Goal: Task Accomplishment & Management: Use online tool/utility

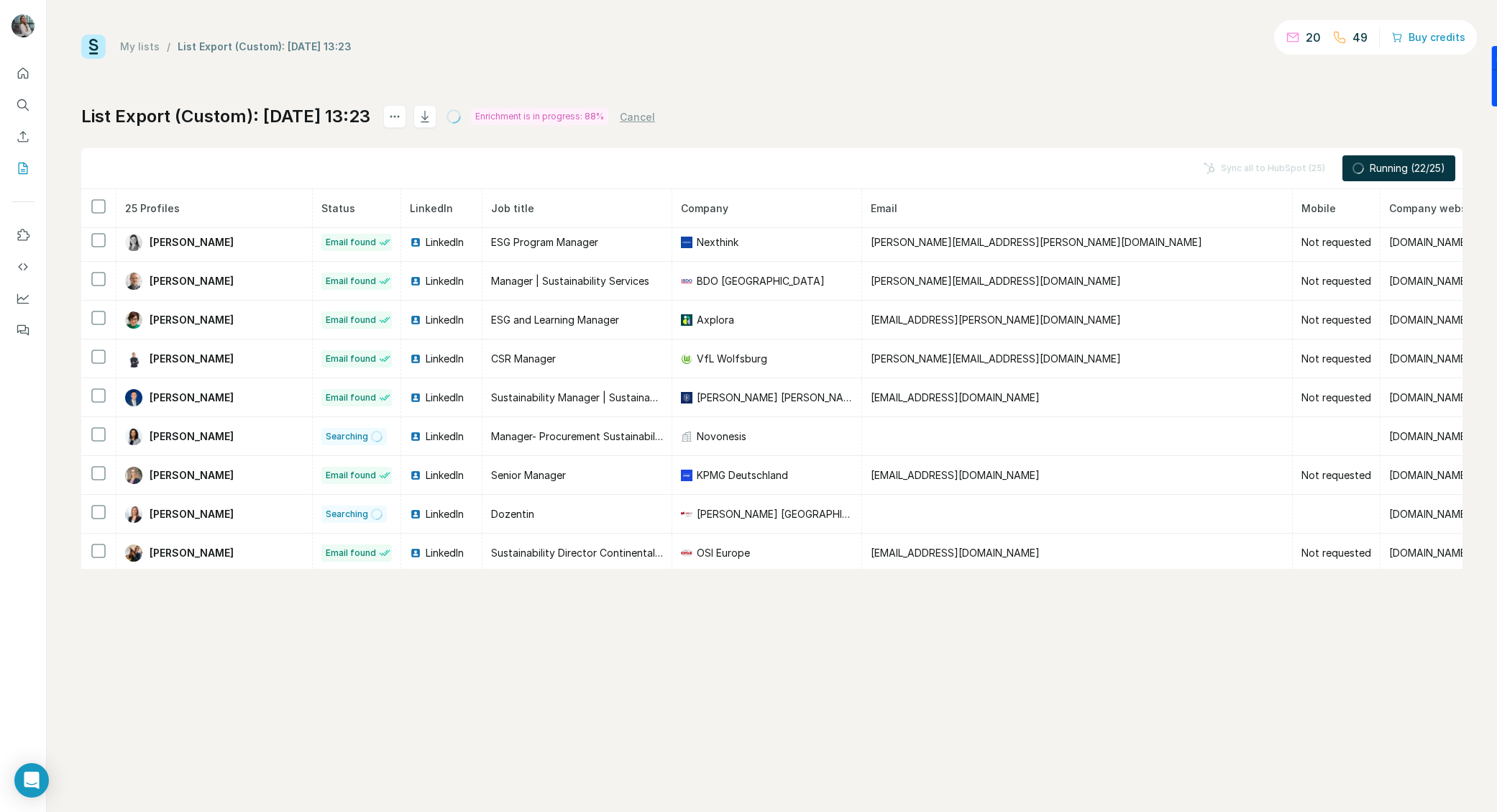
scroll to position [630, 0]
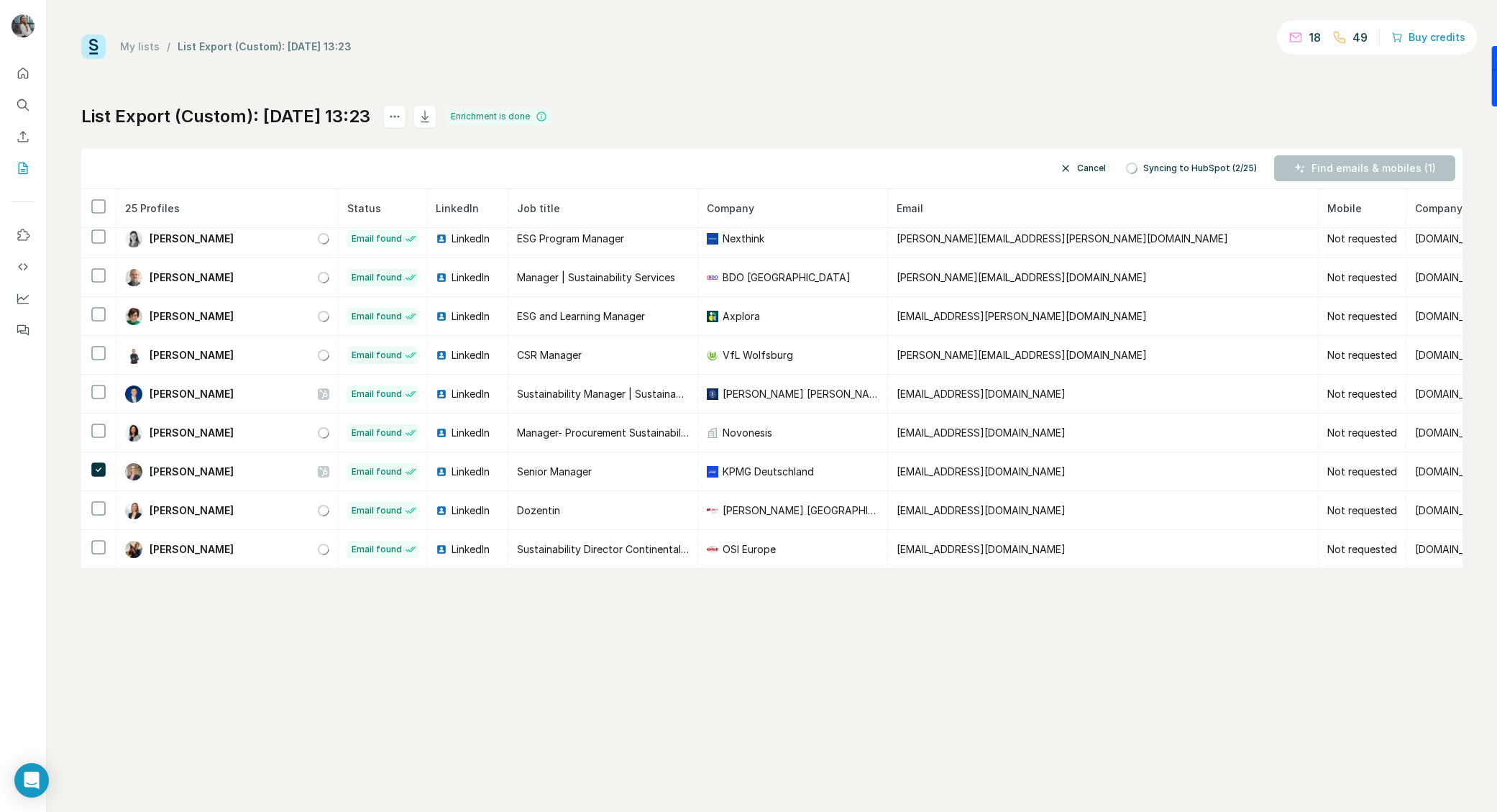
click at [1096, 166] on button "Cancel" at bounding box center [1083, 168] width 66 height 26
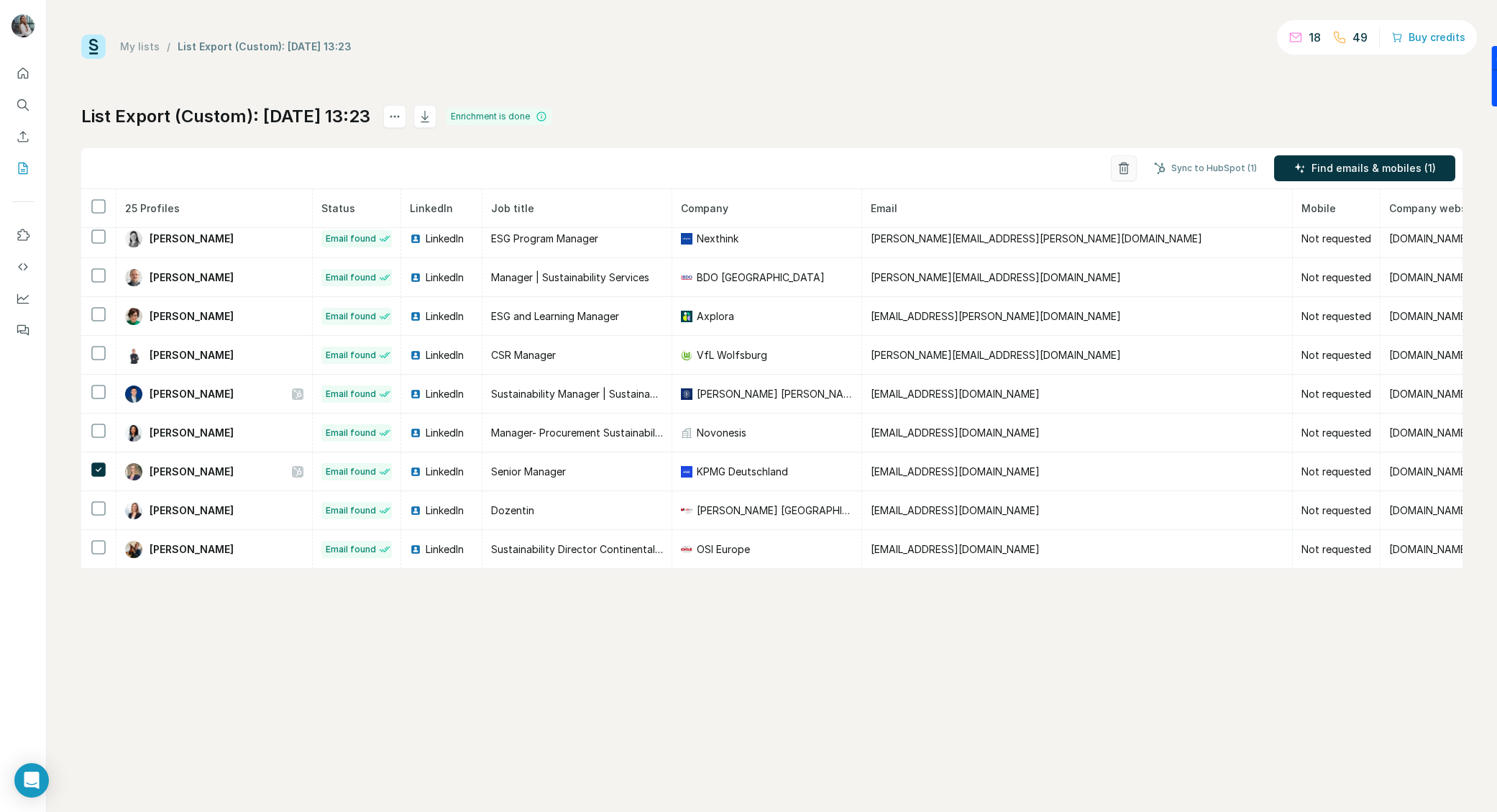
click at [1120, 167] on icon "button" at bounding box center [1124, 168] width 14 height 14
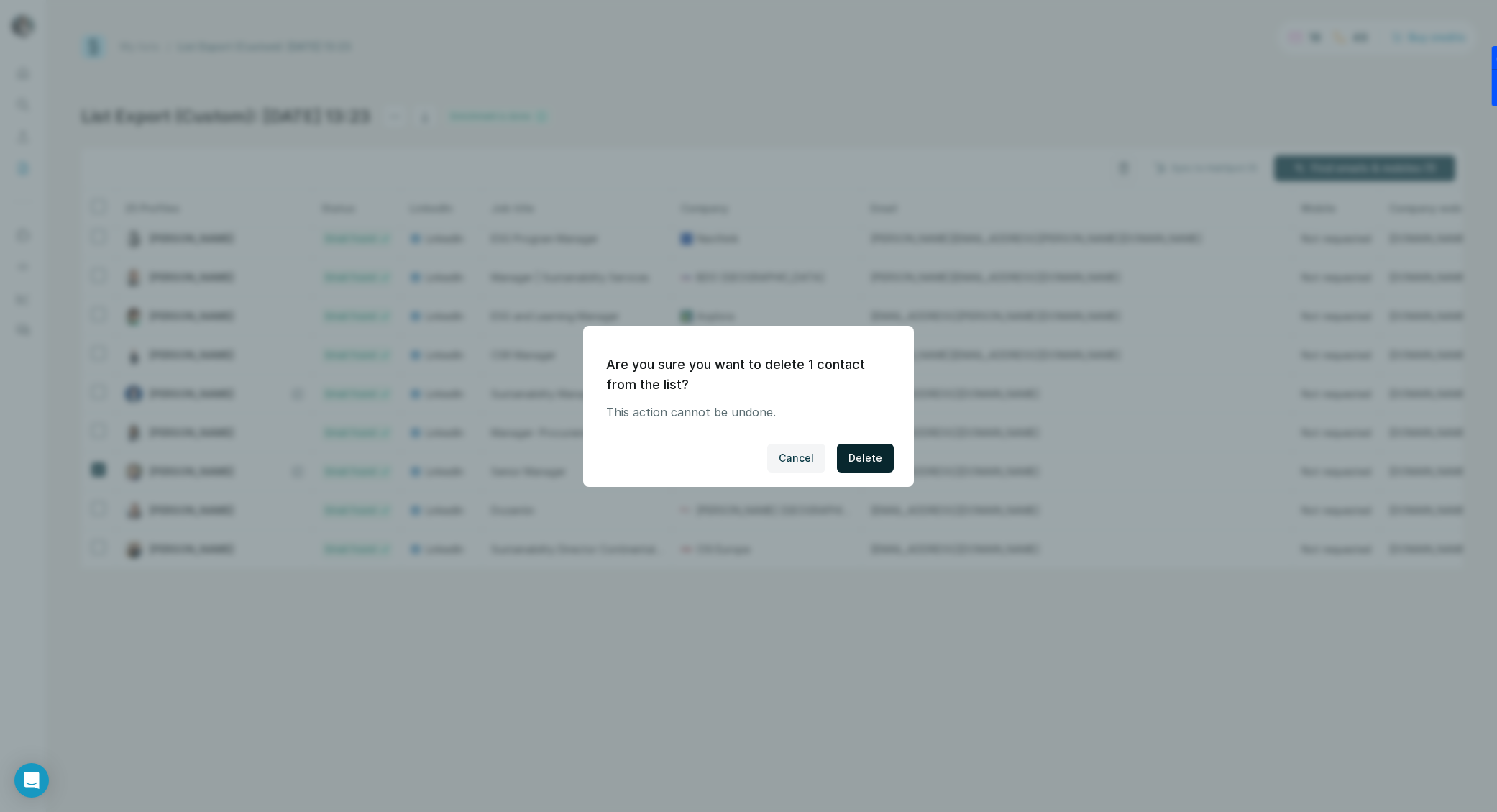
click at [885, 458] on button "Delete" at bounding box center [865, 458] width 57 height 29
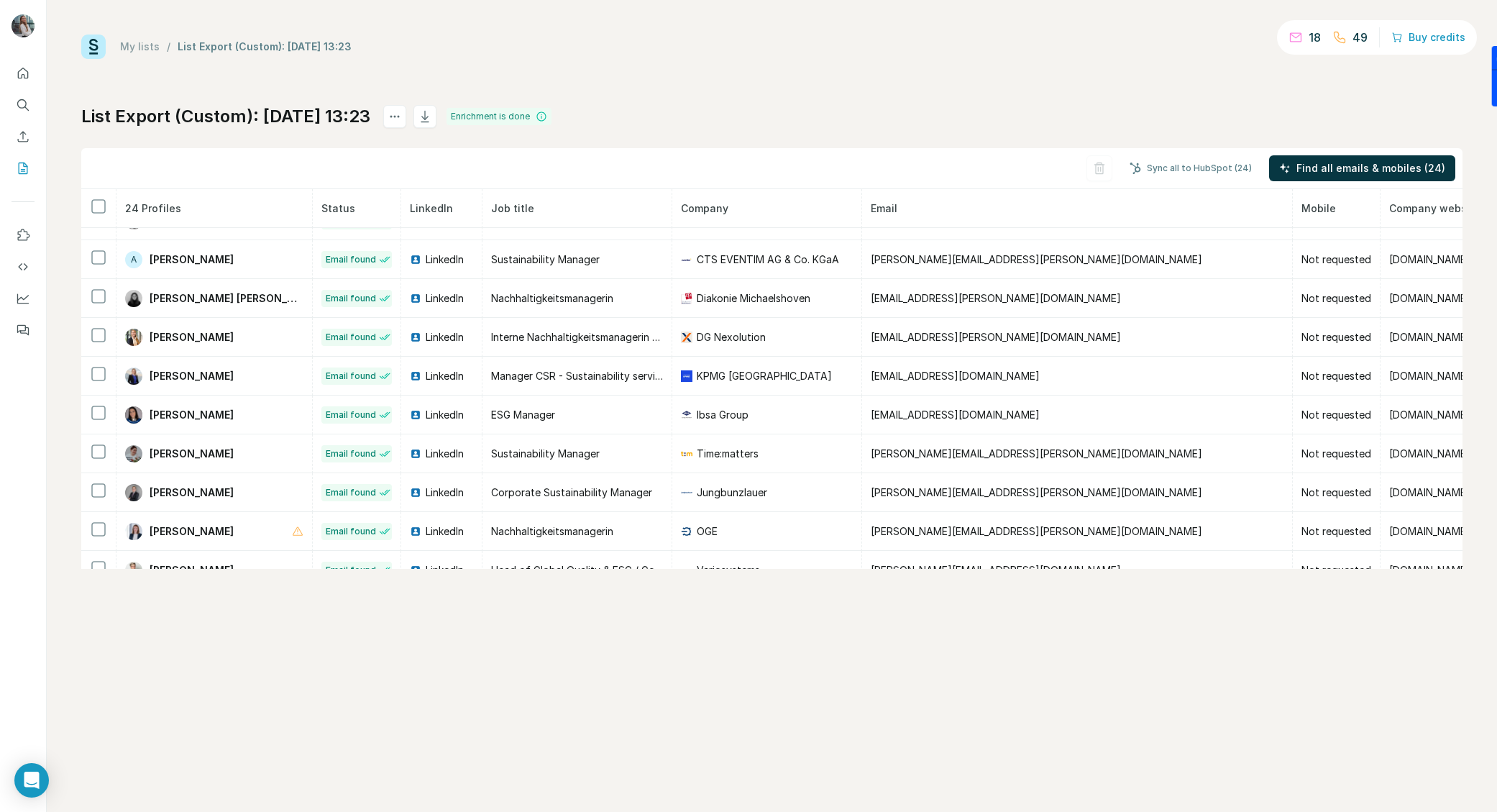
scroll to position [16, 0]
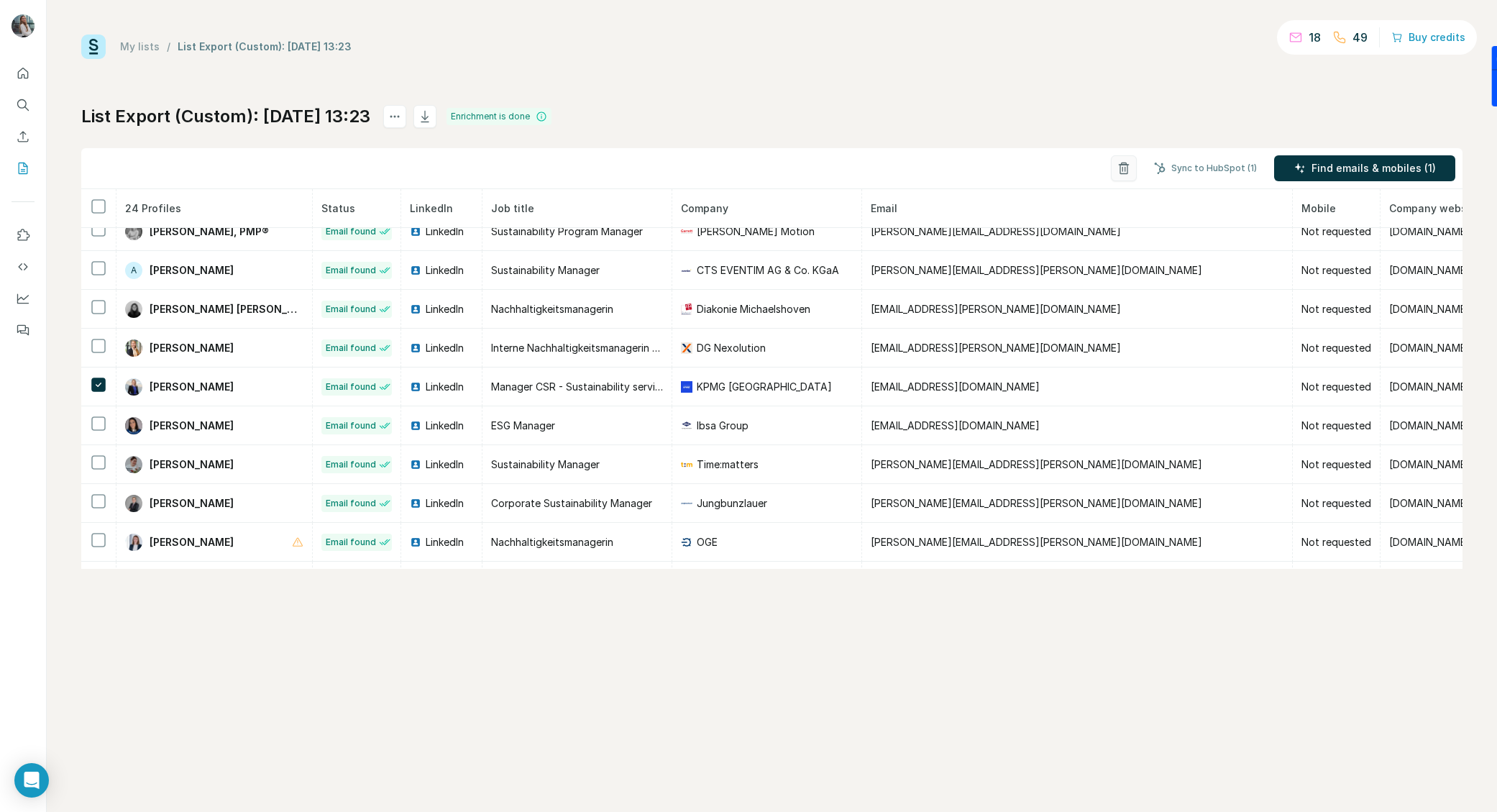
click at [1125, 171] on icon "button" at bounding box center [1124, 168] width 14 height 14
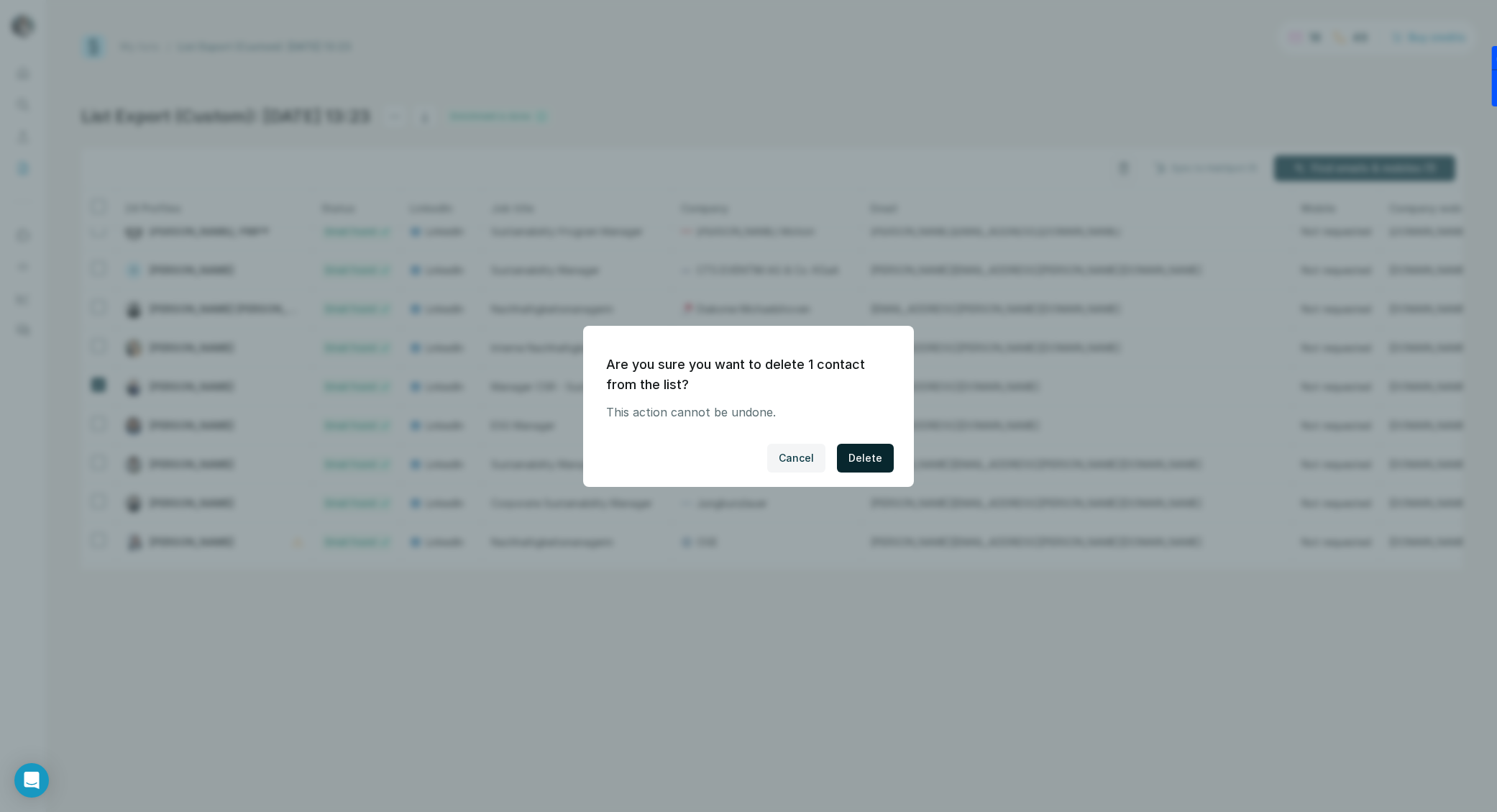
click at [876, 455] on span "Delete" at bounding box center [866, 458] width 33 height 14
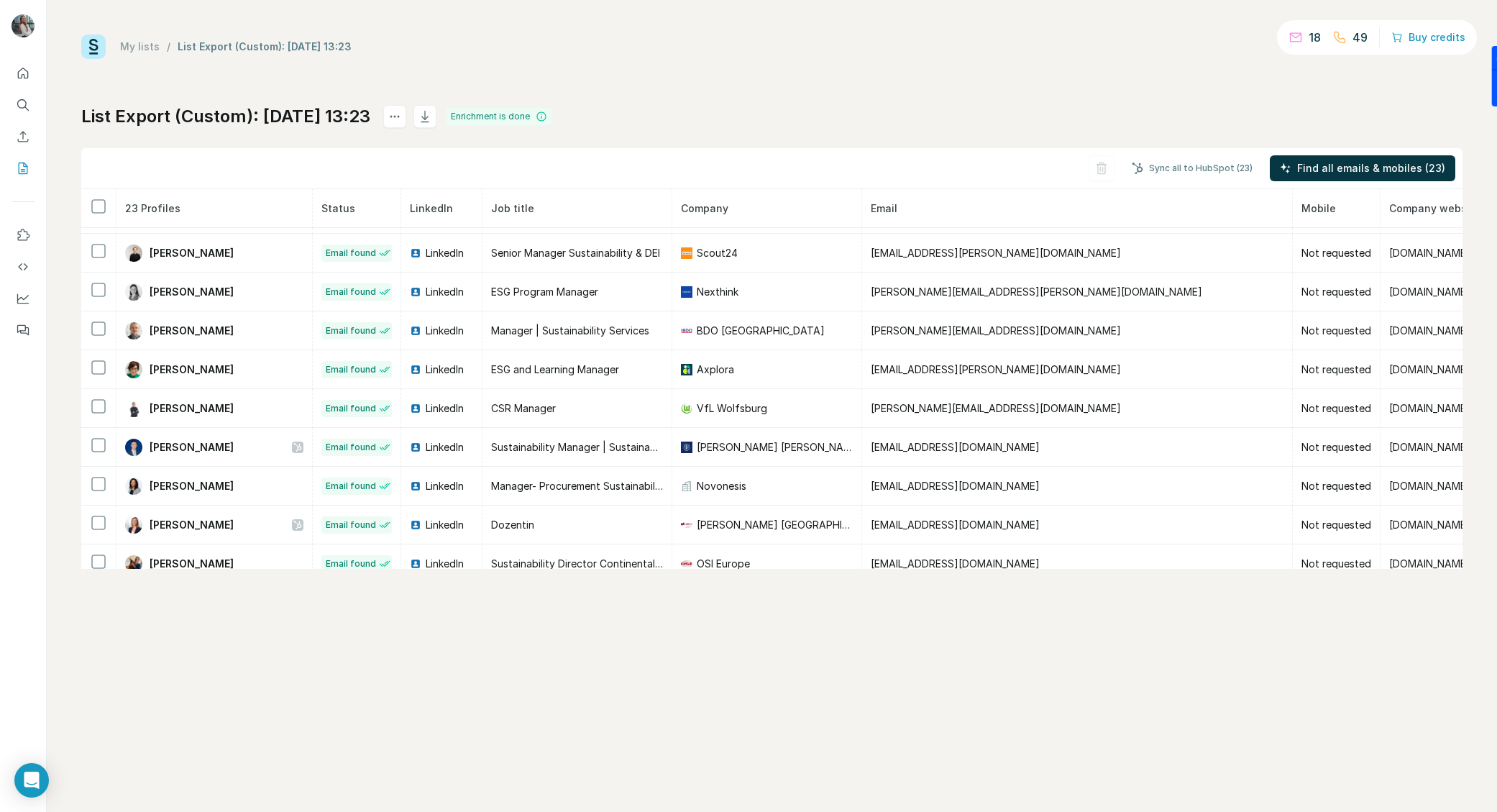
scroll to position [552, 0]
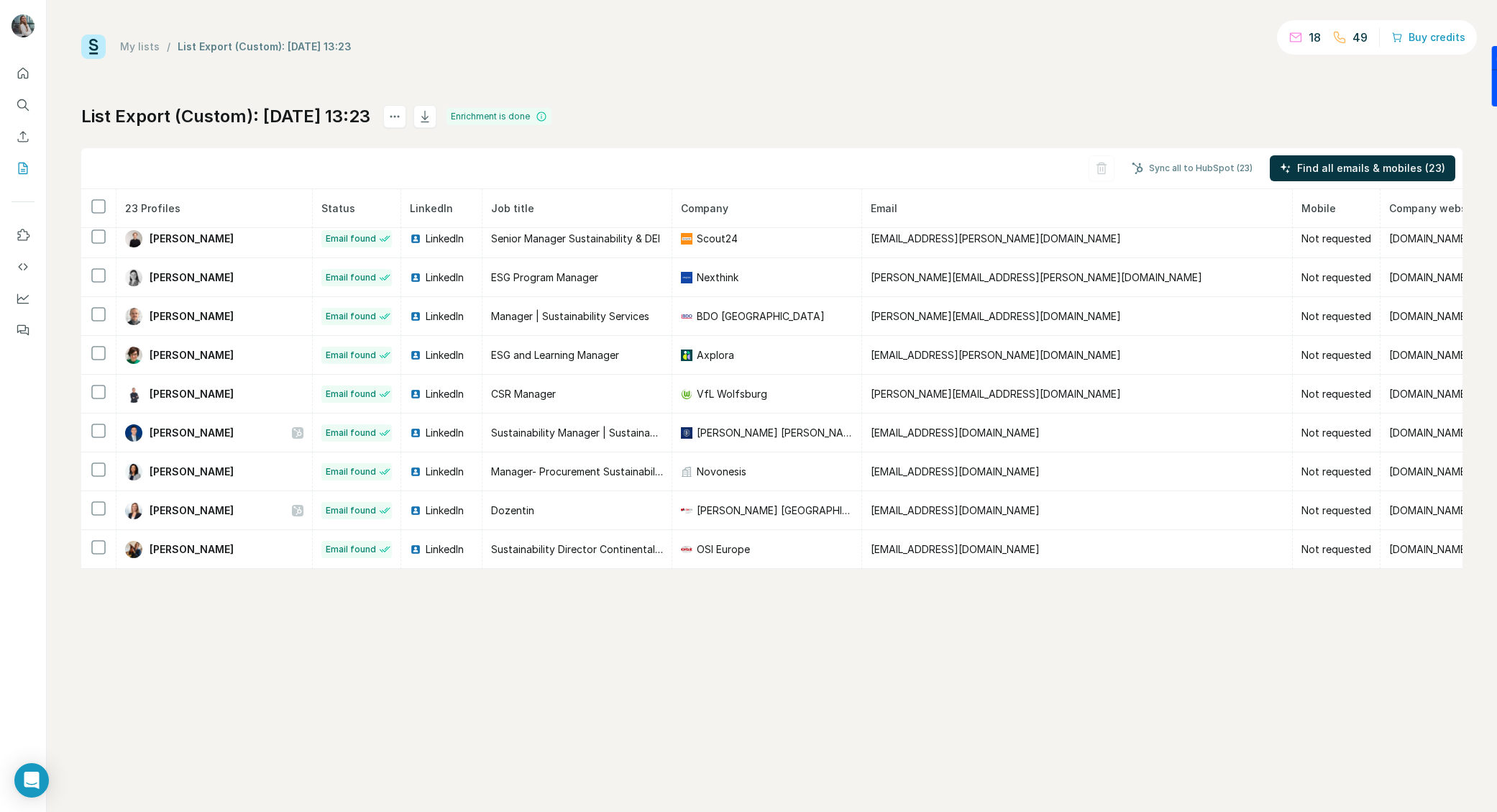
click at [494, 136] on div "List Export (Custom): [DATE] 13:23 Enrichment is done Sync all to HubSpot (23) …" at bounding box center [772, 337] width 1382 height 464
click at [1191, 173] on button "Sync all to HubSpot (23)" at bounding box center [1192, 168] width 141 height 21
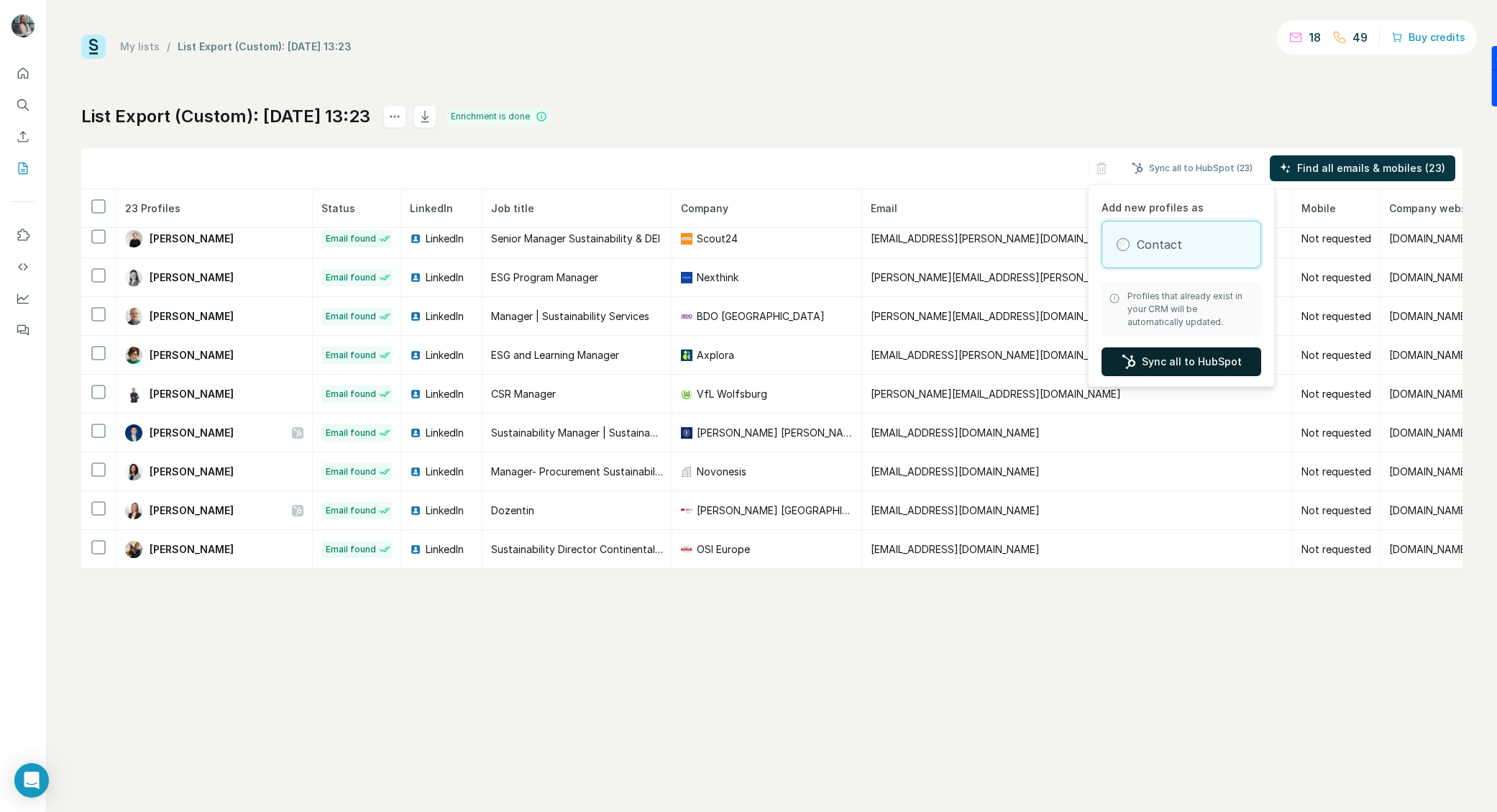
click at [1167, 361] on button "Sync all to HubSpot" at bounding box center [1182, 361] width 159 height 29
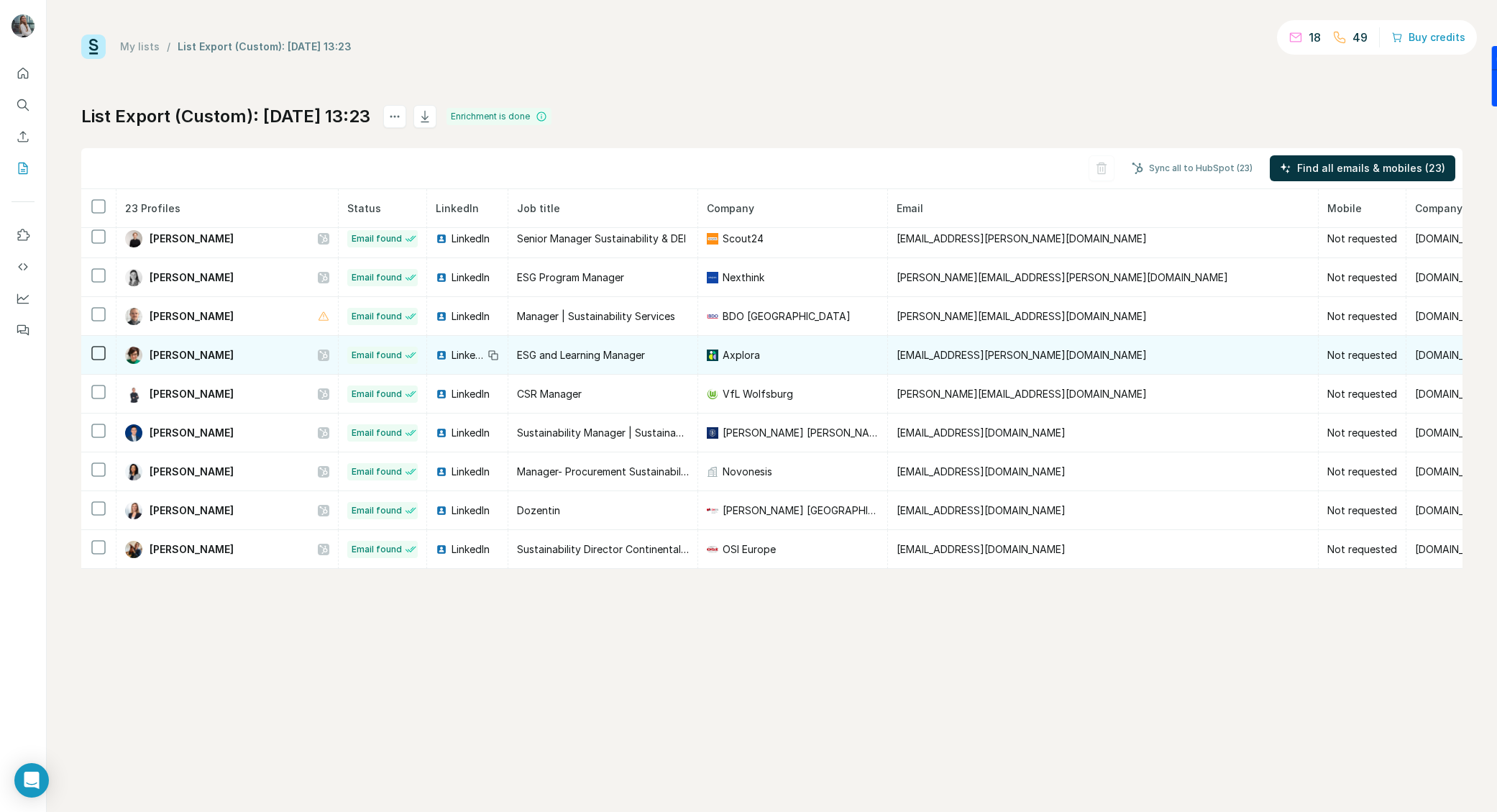
scroll to position [0, 0]
